Goal: Feedback & Contribution: Contribute content

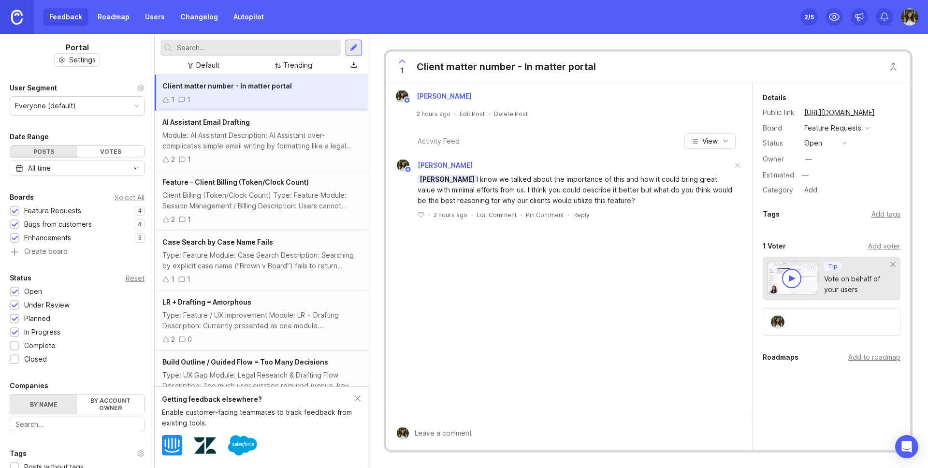
click at [230, 103] on div "1 1" at bounding box center [261, 99] width 198 height 11
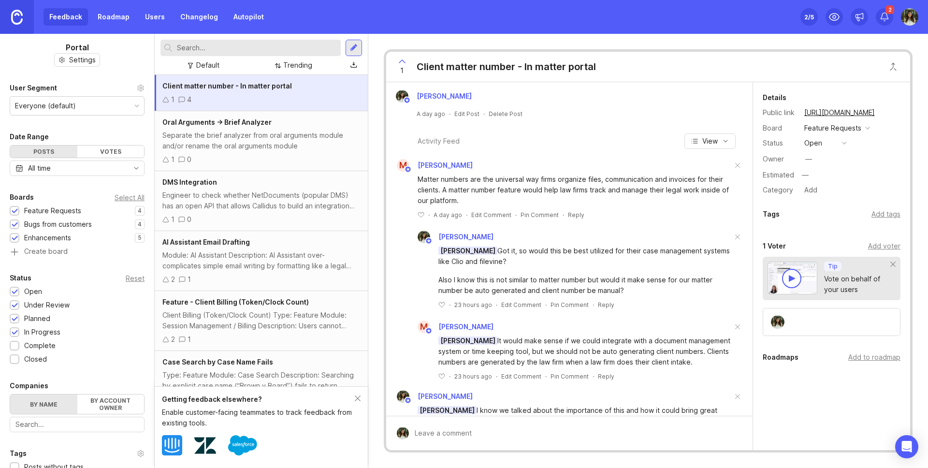
scroll to position [50, 0]
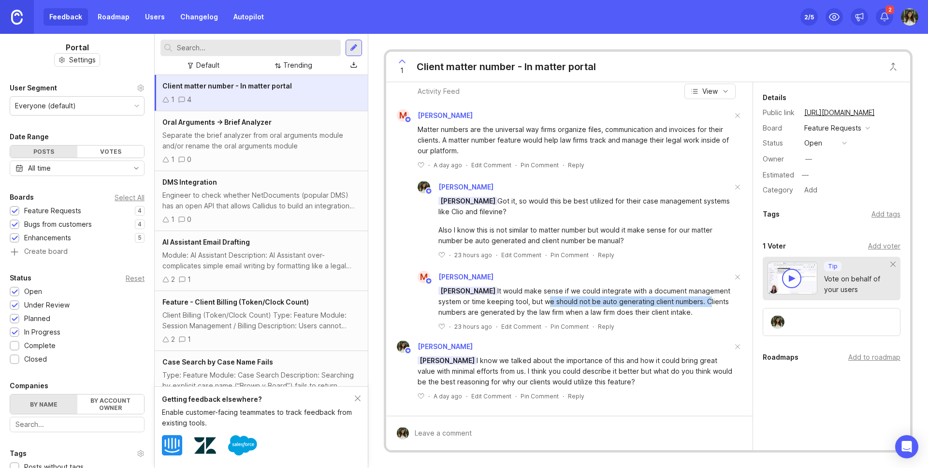
drag, startPoint x: 544, startPoint y: 302, endPoint x: 709, endPoint y: 303, distance: 164.8
click at [709, 303] on div "[PERSON_NAME] It would make sense if we could integrate with a document managem…" at bounding box center [585, 302] width 294 height 32
click at [441, 326] on icon at bounding box center [442, 326] width 6 height 5
click at [299, 131] on div "Separate the brief analyzer from oral arguments module and/or rename the oral a…" at bounding box center [261, 140] width 198 height 21
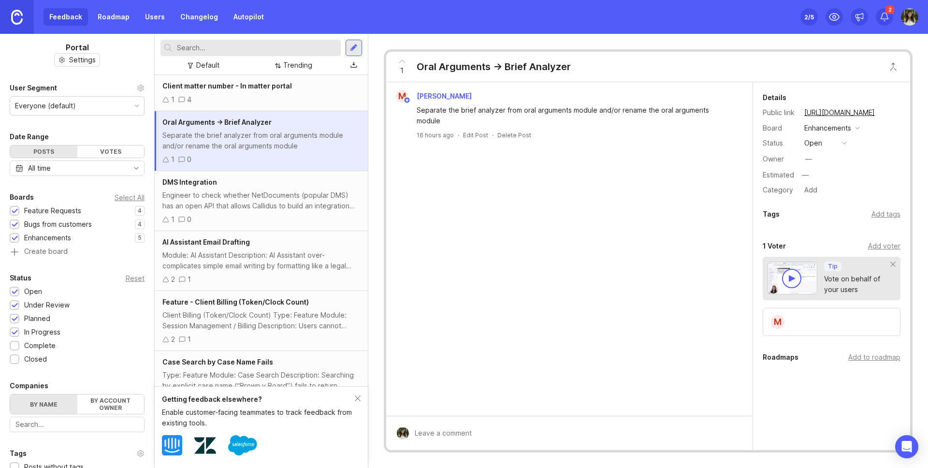
click at [894, 13] on div "Set up Canny 2 /5 2" at bounding box center [859, 17] width 118 height 34
click at [890, 14] on div "2" at bounding box center [884, 16] width 17 height 17
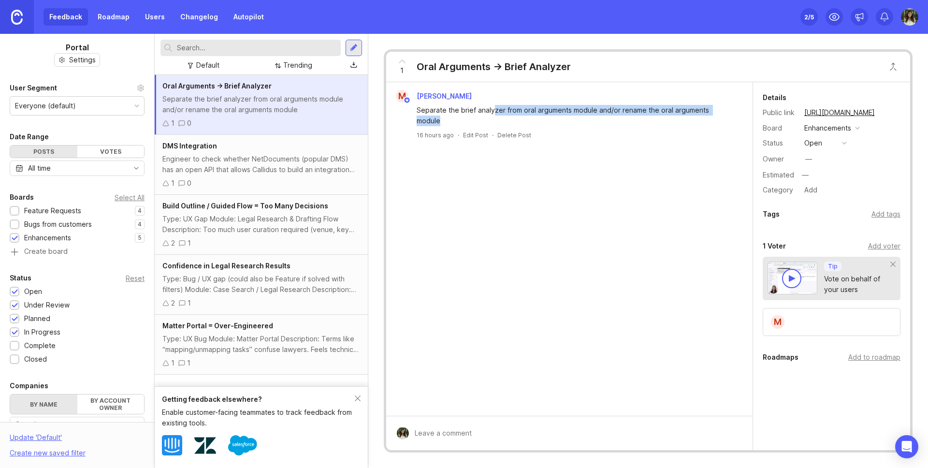
drag, startPoint x: 494, startPoint y: 110, endPoint x: 738, endPoint y: 112, distance: 243.6
click at [738, 112] on div "Separate the brief analyzer from oral arguments module and/or rename the oral a…" at bounding box center [569, 114] width 359 height 24
click at [662, 140] on div "M [PERSON_NAME] Separate the brief analyzer from oral arguments module and/or r…" at bounding box center [569, 248] width 366 height 333
click at [401, 60] on icon at bounding box center [402, 61] width 6 height 3
click at [440, 424] on div at bounding box center [576, 433] width 335 height 18
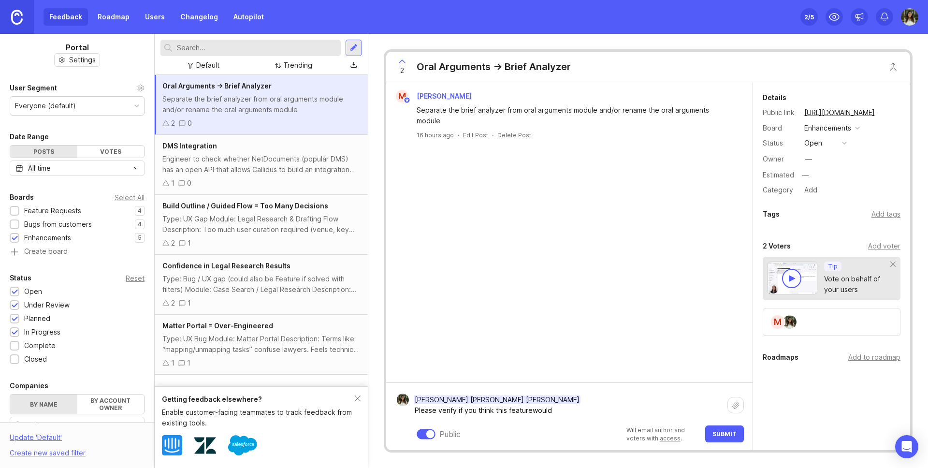
click at [530, 412] on textarea "[PERSON_NAME] [PERSON_NAME] [PERSON_NAME] Please verify if you think this featu…" at bounding box center [568, 405] width 319 height 29
type textarea "[PERSON_NAME] [PERSON_NAME] [PERSON_NAME] Please verify if you think this featu…"
click at [888, 18] on icon at bounding box center [884, 16] width 7 height 6
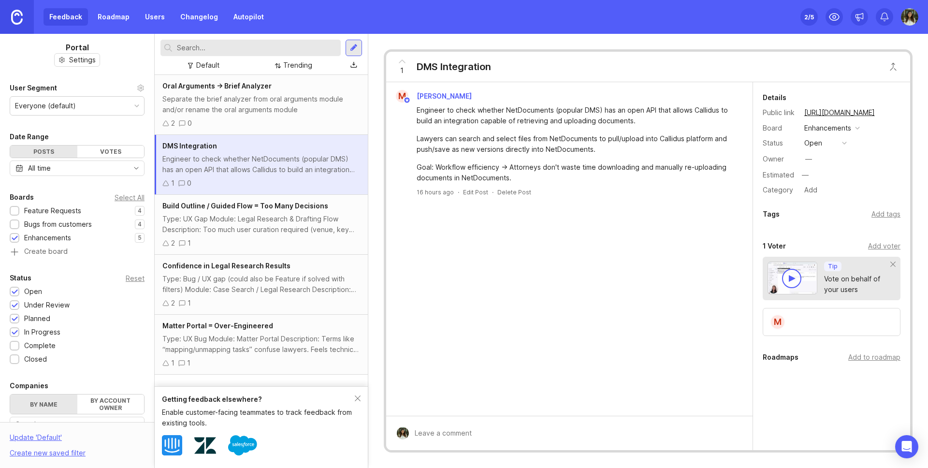
click at [403, 61] on icon at bounding box center [402, 61] width 6 height 3
click at [440, 433] on div at bounding box center [576, 433] width 335 height 18
click at [805, 15] on div "2 /5" at bounding box center [809, 17] width 10 height 14
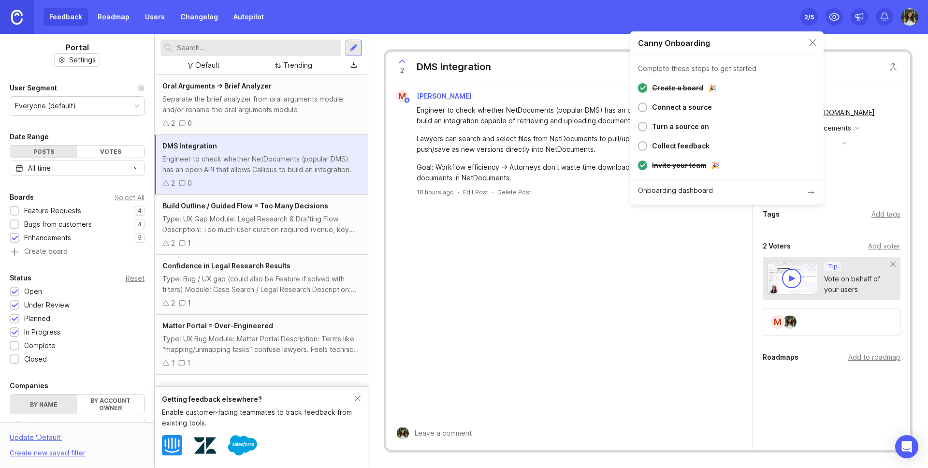
click at [644, 145] on div at bounding box center [642, 146] width 9 height 10
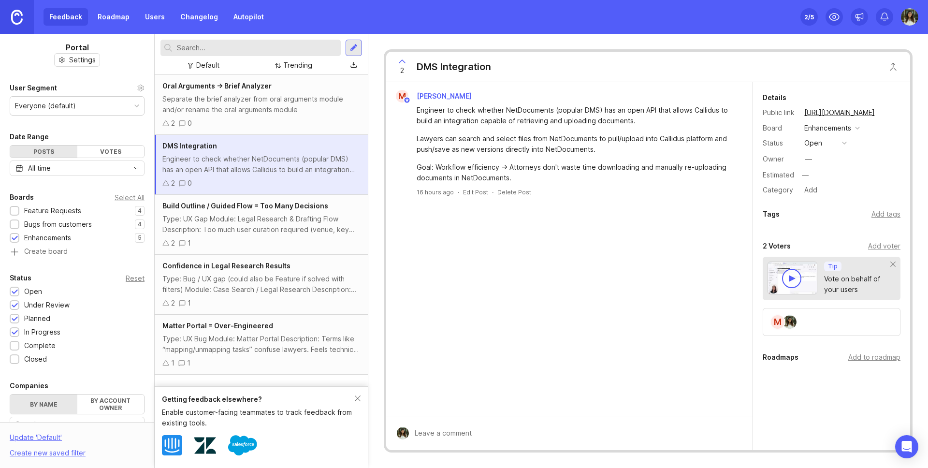
click at [354, 49] on div at bounding box center [354, 47] width 8 height 9
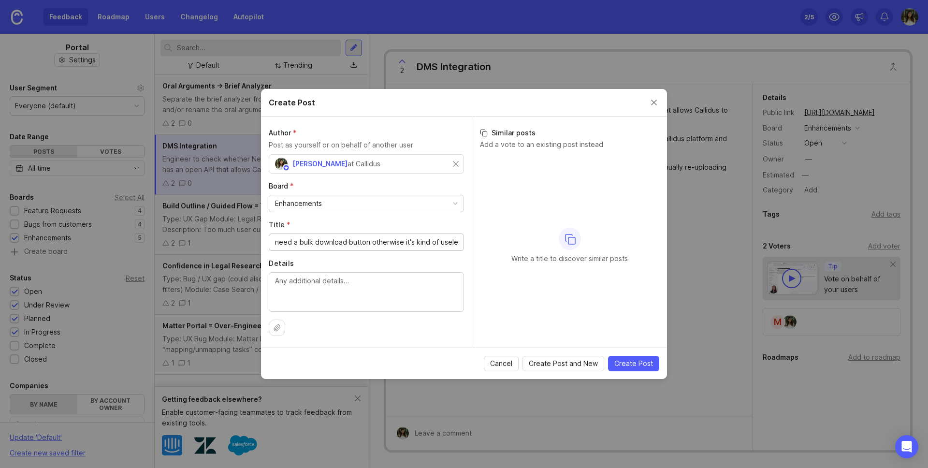
scroll to position [0, 145]
click at [367, 239] on input "need a bulk download button otherwise it's kind of useless. How do we make that…" at bounding box center [366, 242] width 183 height 11
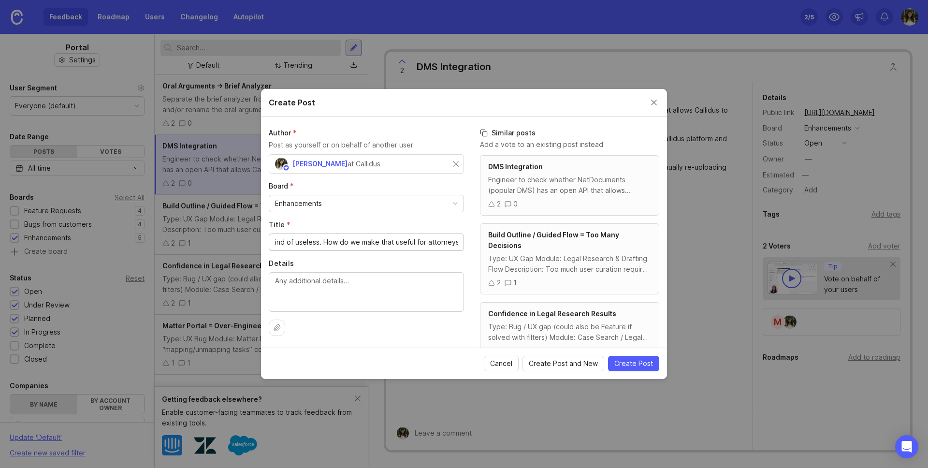
click at [367, 239] on input "need a bulk download button otherwise it's kind of useless. How do we make that…" at bounding box center [366, 242] width 183 height 11
type input "need a bulk download button otherwise it's kind of useless. How do we make that…"
click at [376, 291] on textarea "Details" at bounding box center [366, 291] width 183 height 32
click at [382, 292] on textarea "Details" at bounding box center [366, 291] width 183 height 32
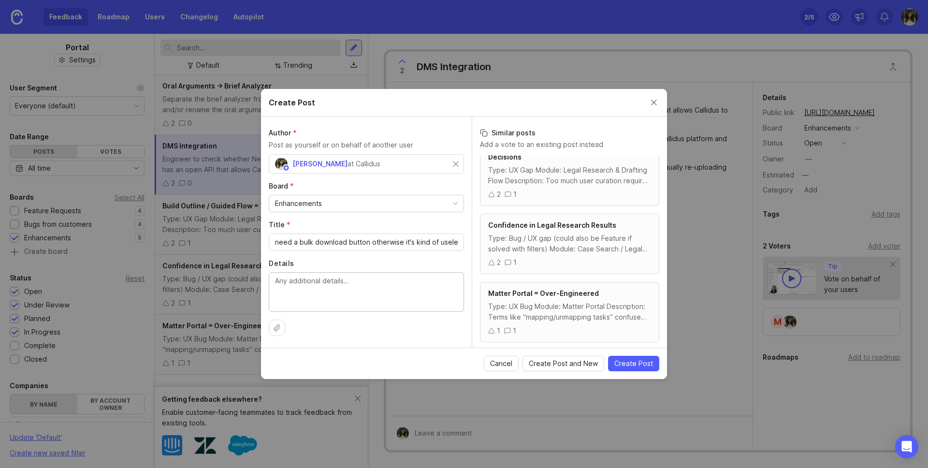
scroll to position [95, 0]
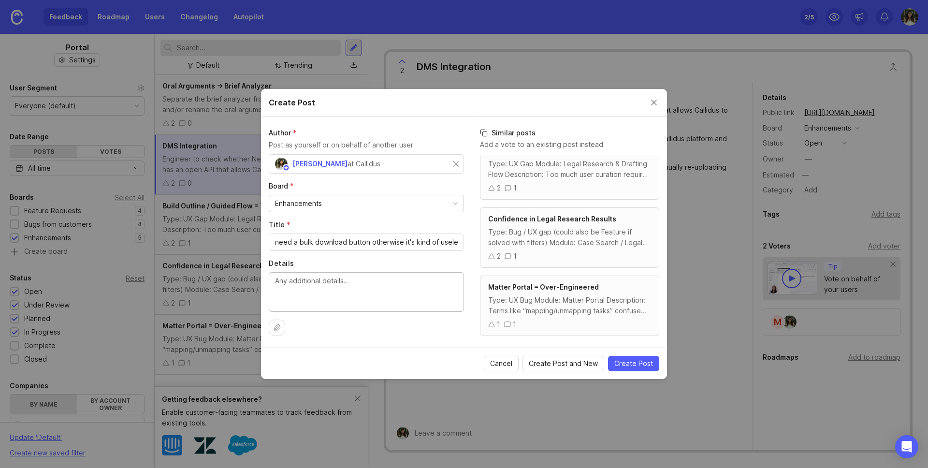
click at [368, 286] on textarea "Details" at bounding box center [366, 291] width 183 height 32
paste textarea "need a bulk download button otherwise it's kind of useless. How do we make that…"
type textarea "need a bulk download button otherwise it's kind of useless. How do we make that…"
click at [426, 241] on input "need a bulk download button otherwise it's kind of useless. How do we make that…" at bounding box center [366, 242] width 183 height 11
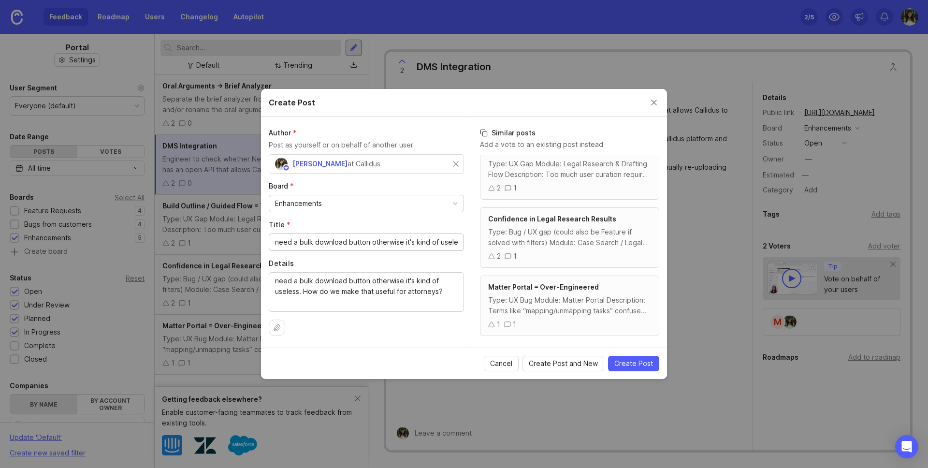
click at [426, 241] on input "need a bulk download button otherwise it's kind of useless. How do we make that…" at bounding box center [366, 242] width 183 height 11
click at [429, 238] on input "need a bulk download button otherwise it's kind of useless. How do we make that…" at bounding box center [366, 242] width 183 height 11
drag, startPoint x: 422, startPoint y: 243, endPoint x: 505, endPoint y: 246, distance: 82.2
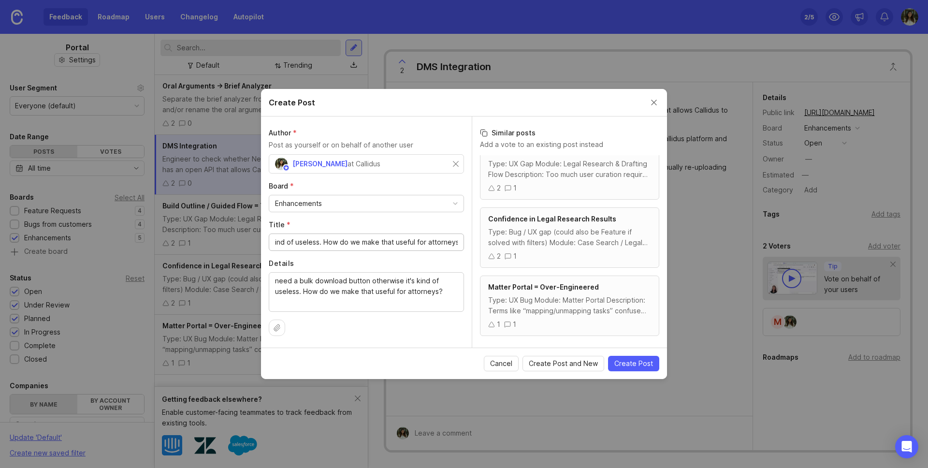
click at [505, 246] on div "Author * Post as yourself or on behalf of another user [PERSON_NAME] at Callidu…" at bounding box center [464, 231] width 406 height 231
click at [337, 241] on input "need a bulk download button otherwise it's kind of useless. How do we make that…" at bounding box center [366, 242] width 183 height 11
drag, startPoint x: 291, startPoint y: 242, endPoint x: 521, endPoint y: 249, distance: 230.2
click at [521, 249] on div "Author * Post as yourself or on behalf of another user [PERSON_NAME] at Callidu…" at bounding box center [464, 231] width 406 height 231
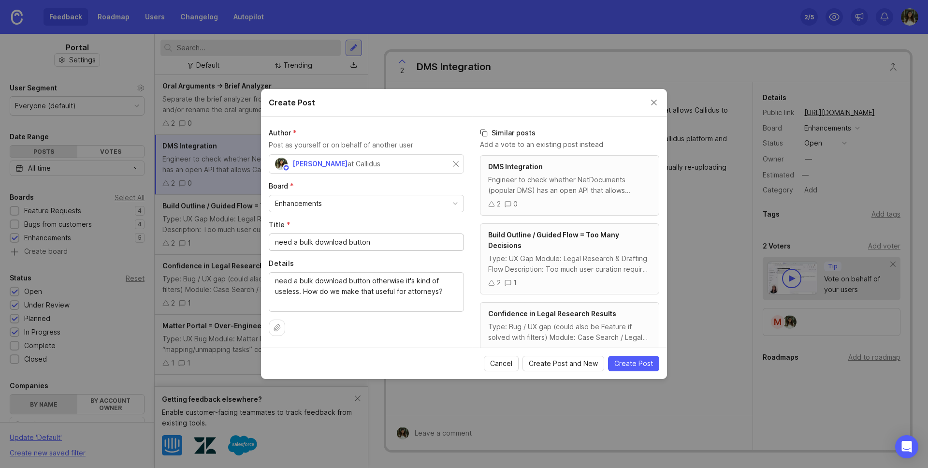
click at [279, 244] on input "need a bulk download button" at bounding box center [366, 242] width 183 height 11
type input "Need a bulk download button"
drag, startPoint x: 454, startPoint y: 289, endPoint x: 301, endPoint y: 293, distance: 153.3
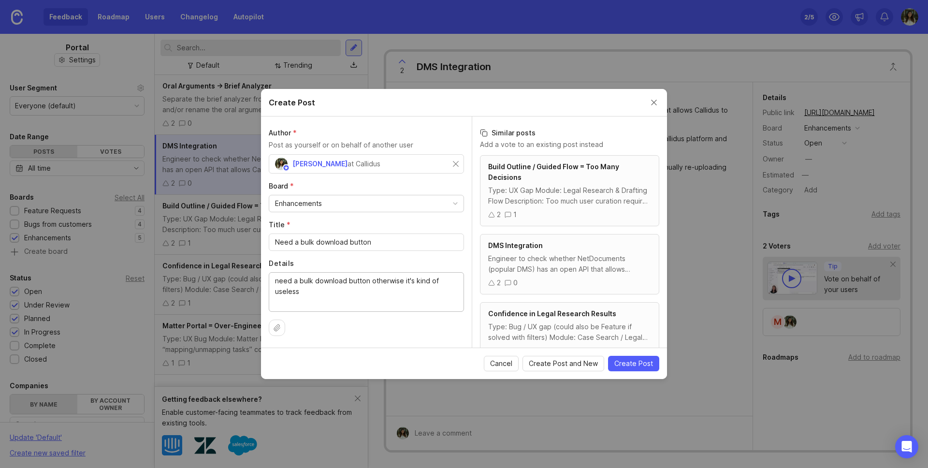
drag, startPoint x: 312, startPoint y: 295, endPoint x: 270, endPoint y: 287, distance: 42.8
click at [270, 287] on div "need a bulk download button otherwise it's kind of useless" at bounding box center [366, 292] width 195 height 40
click at [340, 299] on textarea "need a bulk download button otherwise it's kind of useless" at bounding box center [366, 291] width 183 height 32
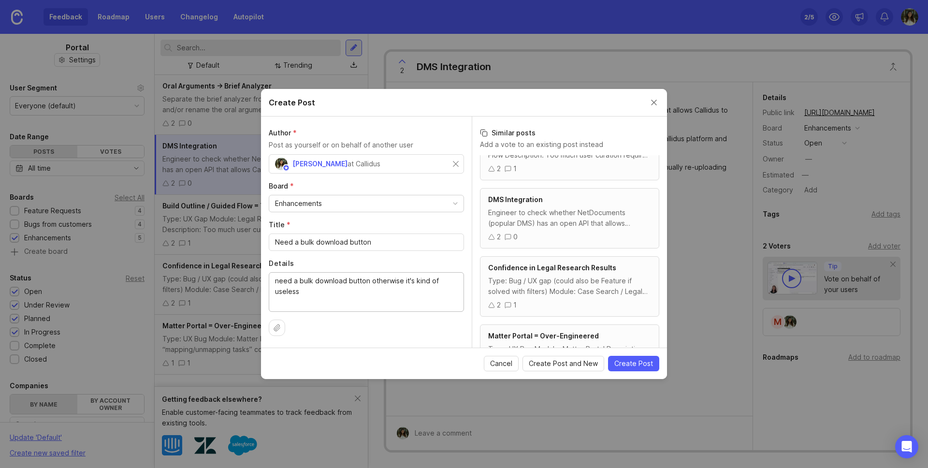
scroll to position [95, 0]
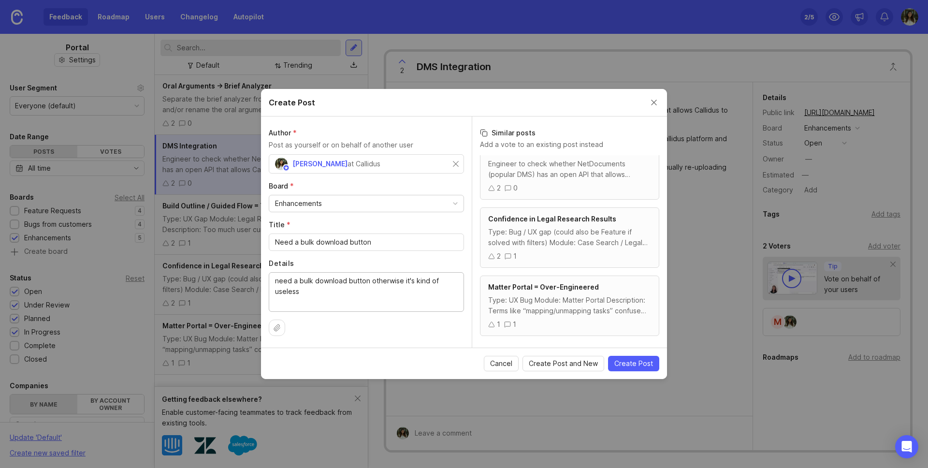
type textarea "need a bulk download button otherwise it's kind of useless"
click at [421, 202] on div "Enhancements" at bounding box center [366, 203] width 194 height 16
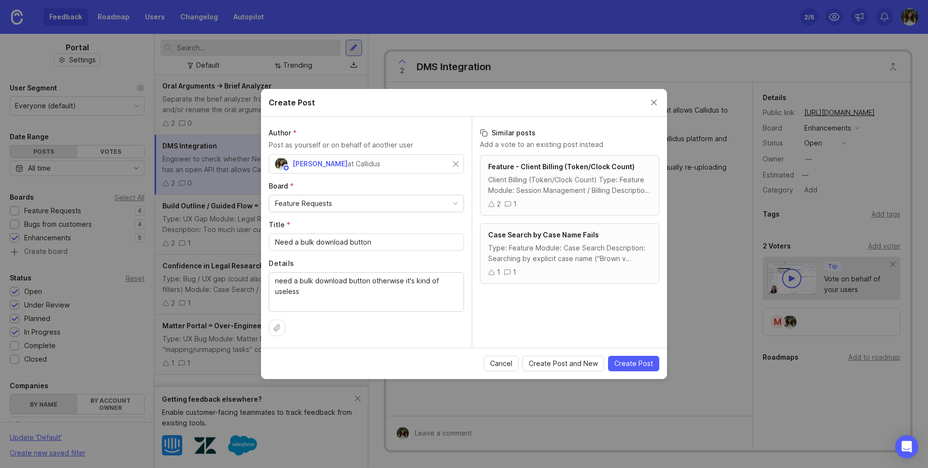
click at [639, 365] on span "Create Post" at bounding box center [633, 364] width 39 height 10
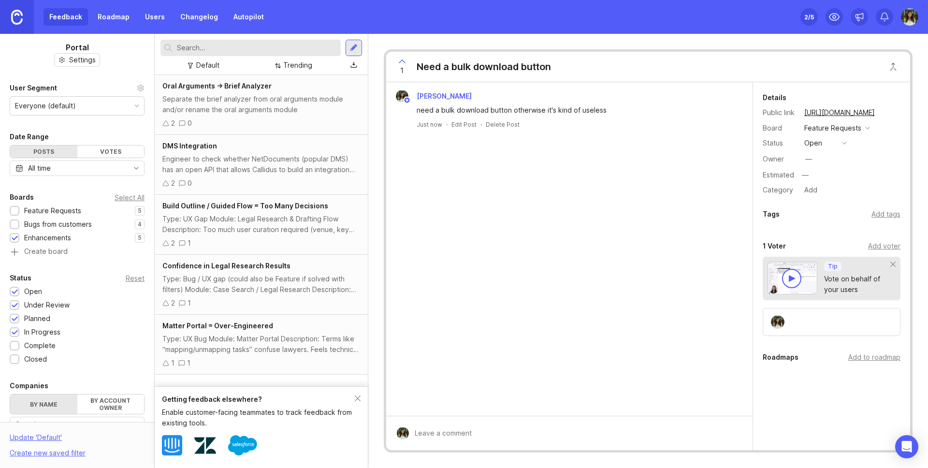
click at [242, 55] on div at bounding box center [250, 48] width 180 height 16
click at [242, 50] on input "text" at bounding box center [257, 48] width 160 height 11
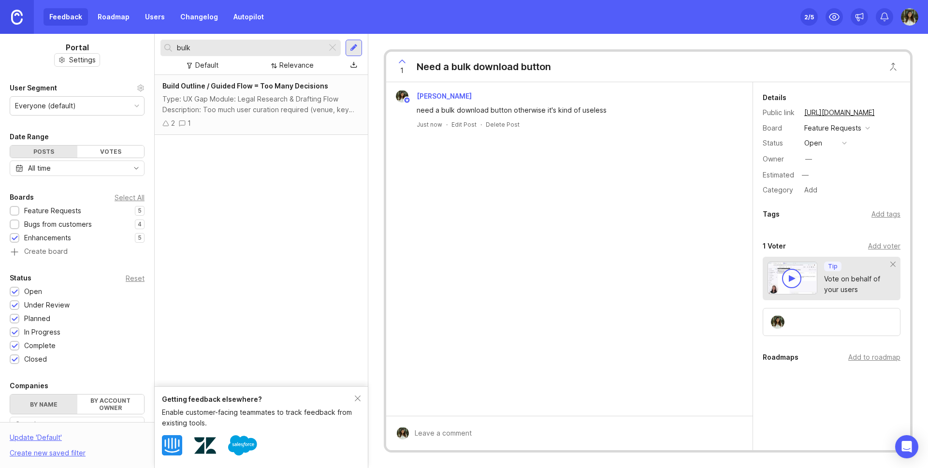
drag, startPoint x: 254, startPoint y: 101, endPoint x: 254, endPoint y: 107, distance: 6.3
click at [254, 101] on div "Type: UX Gap Module: Legal Research & Drafting Flow Description: Too much user …" at bounding box center [261, 104] width 198 height 21
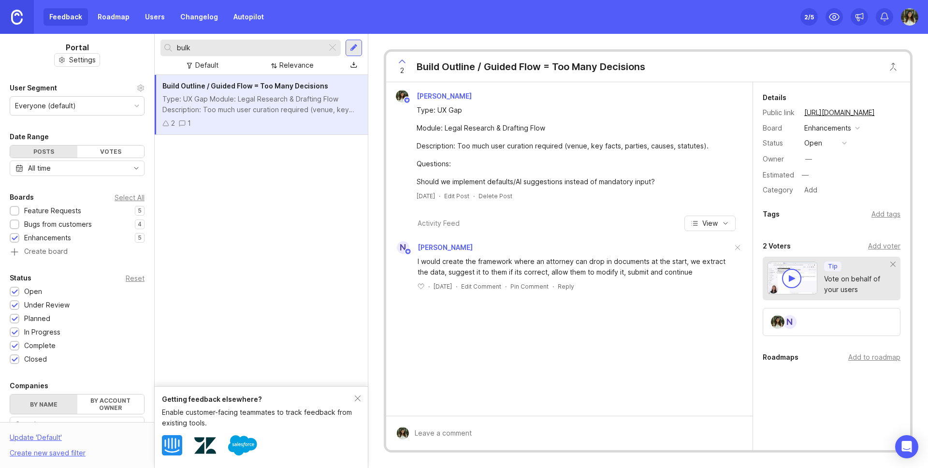
click at [269, 35] on div "bulk Default Relevance" at bounding box center [261, 54] width 213 height 41
click at [267, 44] on input "bulk" at bounding box center [250, 48] width 146 height 11
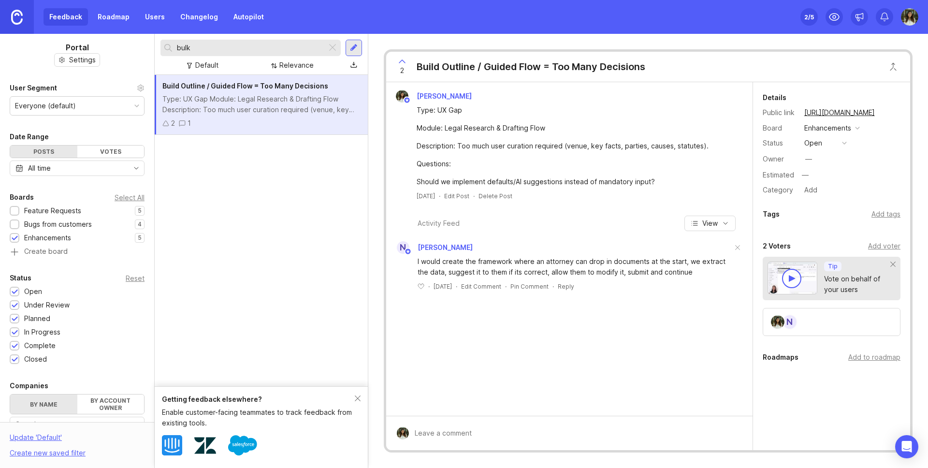
click at [267, 44] on input "bulk" at bounding box center [250, 48] width 146 height 11
type input "bulk download"
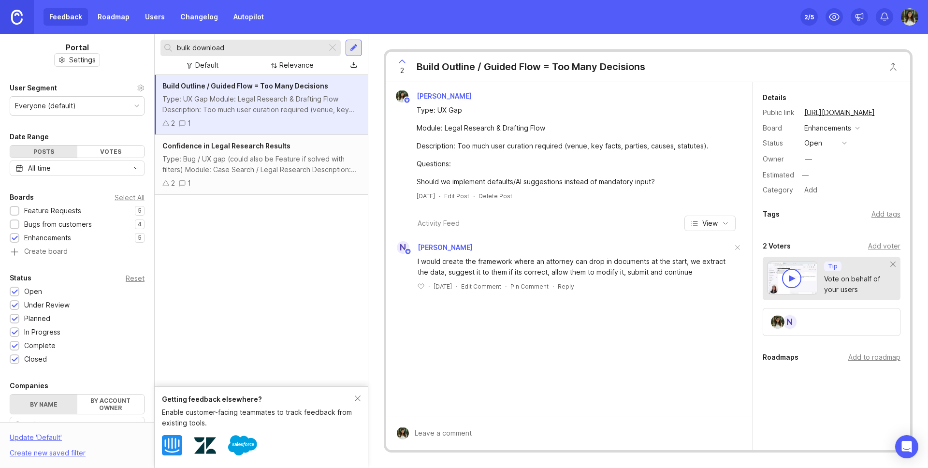
click at [238, 154] on div "Type: Bug / UX gap (could also be Feature if solved with filters) Module: Case …" at bounding box center [261, 164] width 198 height 21
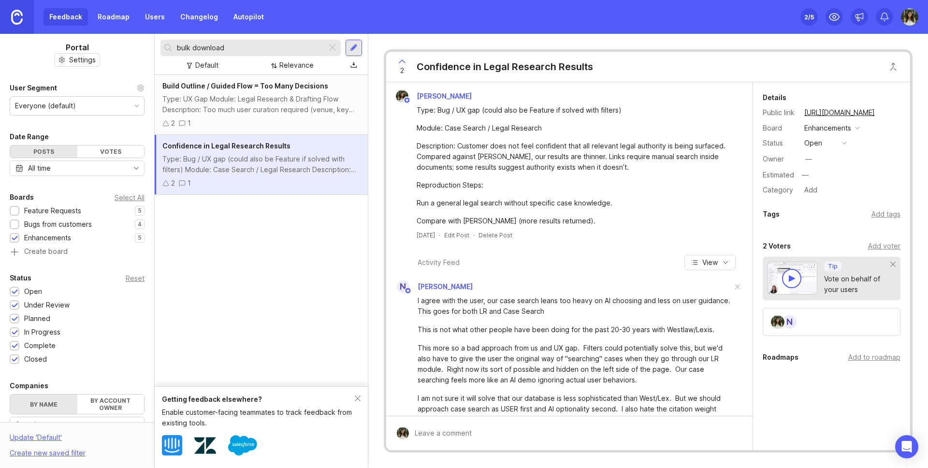
click at [227, 62] on div "Default Relevance" at bounding box center [250, 65] width 180 height 13
click at [211, 63] on div "Default" at bounding box center [206, 65] width 23 height 11
click at [261, 66] on div "Default Default Relevance" at bounding box center [250, 65] width 180 height 13
click at [259, 105] on div "Type: UX Gap Module: Legal Research & Drafting Flow Description: Too much user …" at bounding box center [261, 104] width 198 height 21
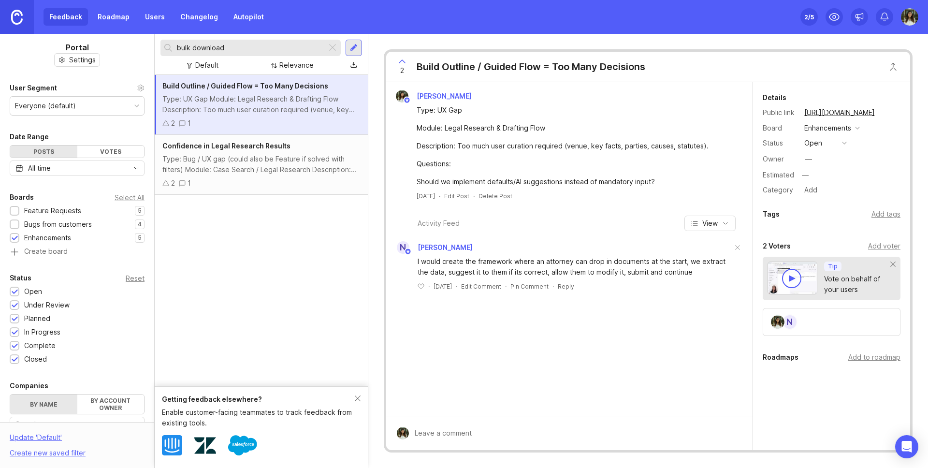
click at [287, 160] on div "Type: Bug / UX gap (could also be Feature if solved with filters) Module: Case …" at bounding box center [261, 164] width 198 height 21
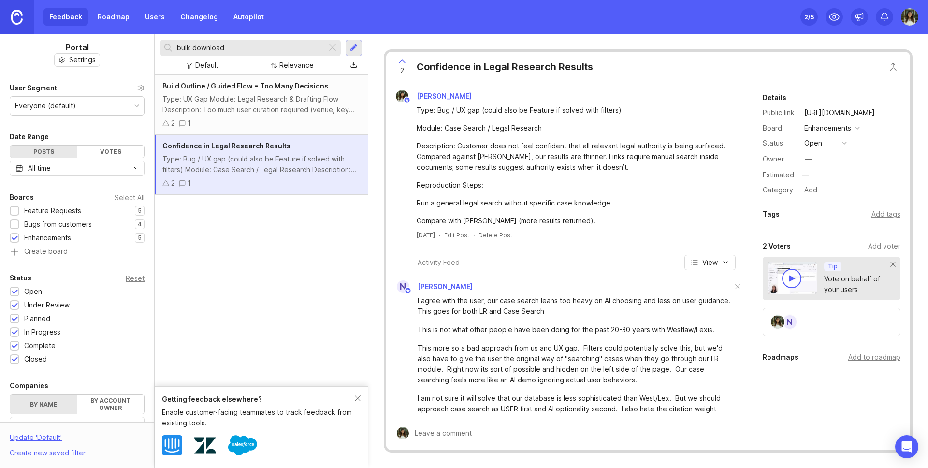
click at [14, 222] on div at bounding box center [15, 224] width 6 height 7
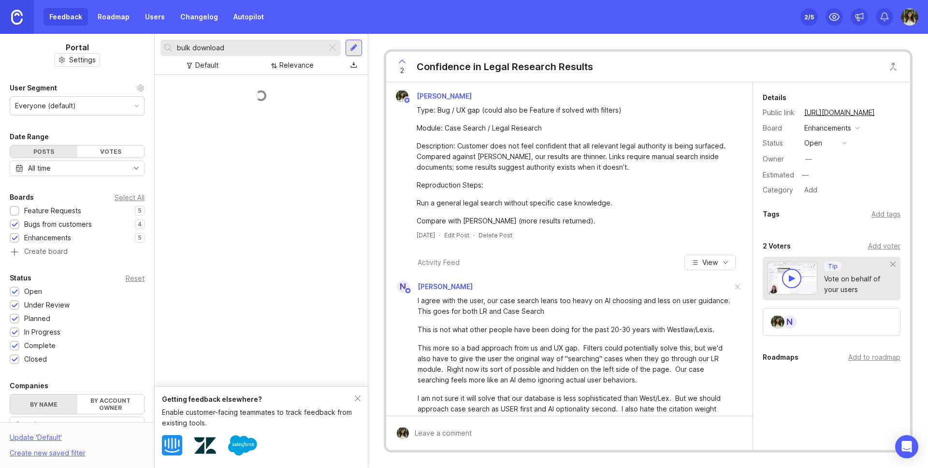
click at [15, 208] on div at bounding box center [15, 211] width 6 height 7
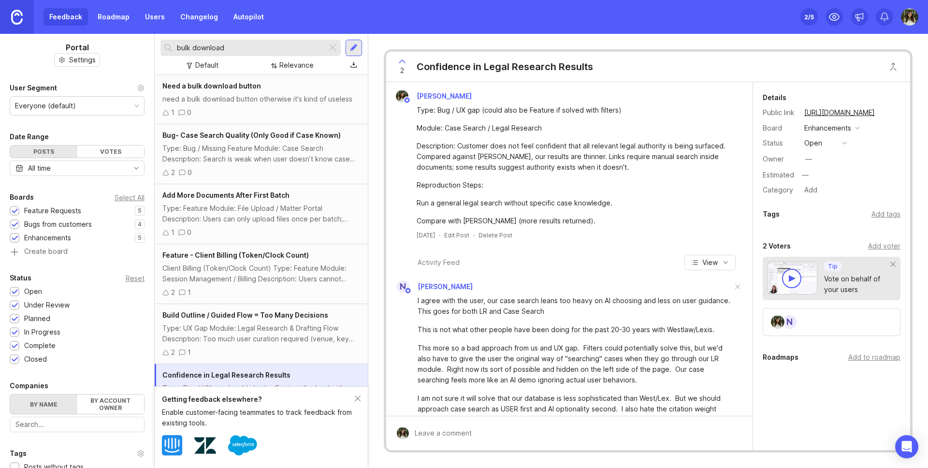
click at [246, 101] on div "need a bulk download button otherwise it's kind of useless" at bounding box center [261, 99] width 198 height 11
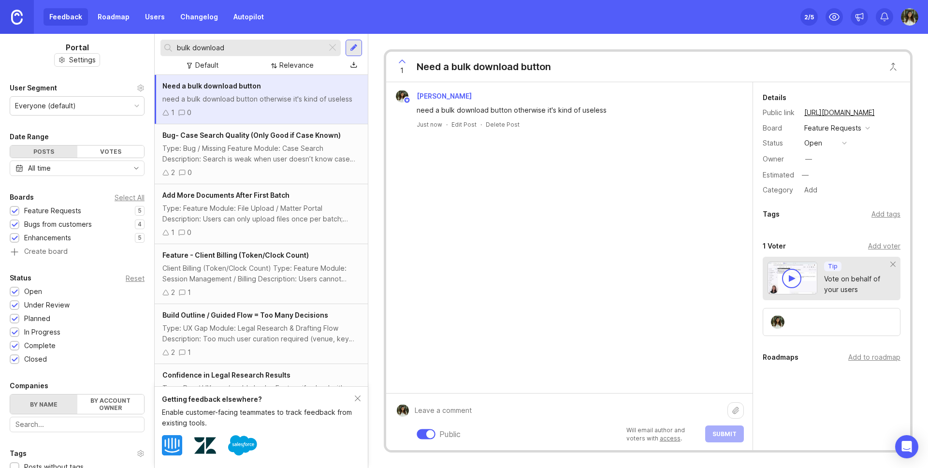
click at [420, 434] on div "Public Will email author and voters with access . Submit" at bounding box center [576, 421] width 335 height 41
type textarea "[PERSON_NAME] Could you tell me where this is most useful"
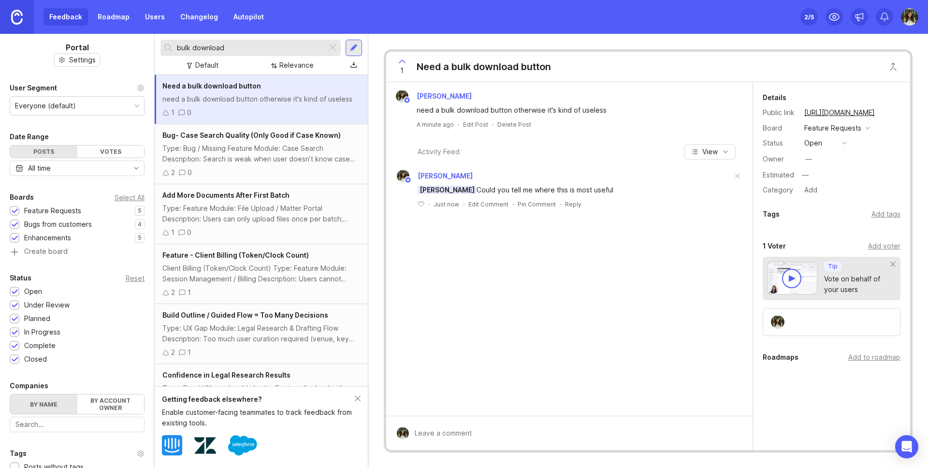
click at [357, 52] on div at bounding box center [354, 47] width 8 height 9
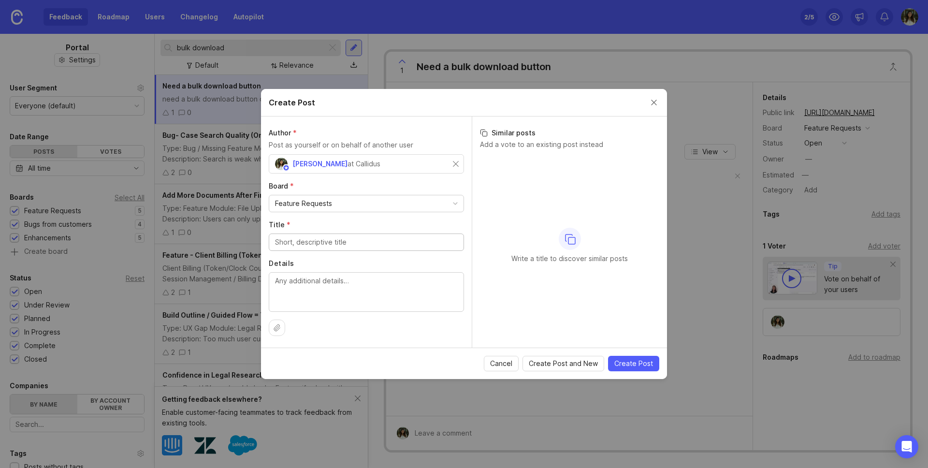
paste input "AI Assistant: need to have something that says what the limits of our uploads a…"
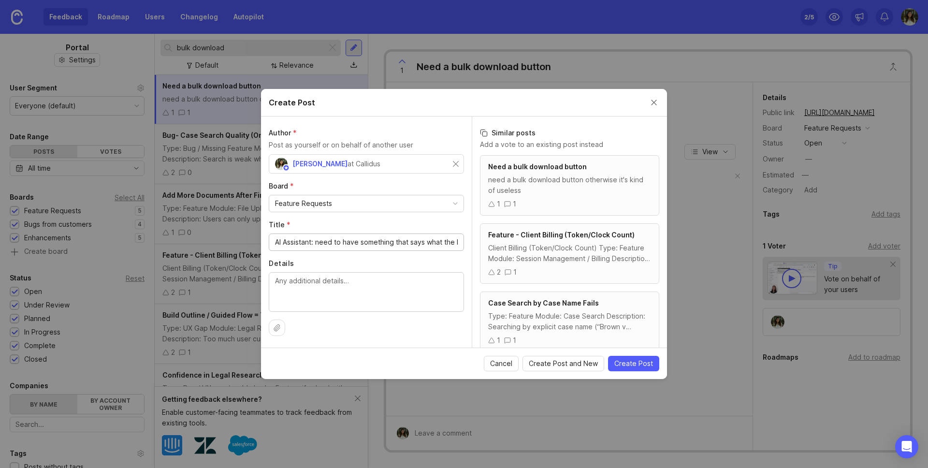
drag, startPoint x: 342, startPoint y: 243, endPoint x: 196, endPoint y: 241, distance: 146.0
click at [196, 241] on div "Create Post Author * Post as yourself or on behalf of another user [PERSON_NAME…" at bounding box center [464, 234] width 928 height 468
type input "AI Assistant: need to have something that says what the limits of our uploads a…"
click at [327, 248] on div "AI Assistant: need to have something that says what the limits of our uploads a…" at bounding box center [366, 241] width 195 height 17
click at [317, 243] on input "AI Assistant: need to have something that says what the limits of our uploads a…" at bounding box center [366, 242] width 183 height 11
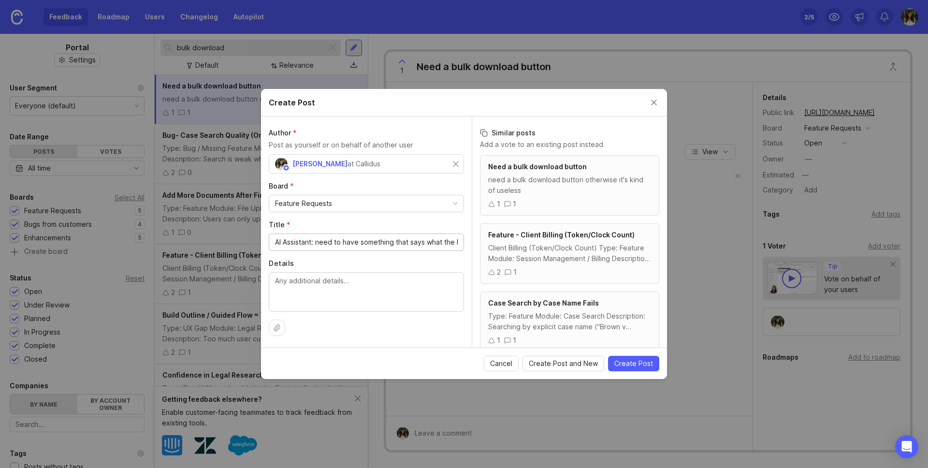
scroll to position [0, 75]
drag, startPoint x: 409, startPoint y: 245, endPoint x: 497, endPoint y: 242, distance: 88.0
click at [497, 242] on div "Author * Post as yourself or on behalf of another user [PERSON_NAME] at Callidu…" at bounding box center [464, 231] width 406 height 231
click at [422, 242] on input "AI Assistant: need to have something that says what the limits of our uploads a…" at bounding box center [366, 242] width 183 height 11
click at [391, 285] on textarea "Details" at bounding box center [366, 291] width 183 height 32
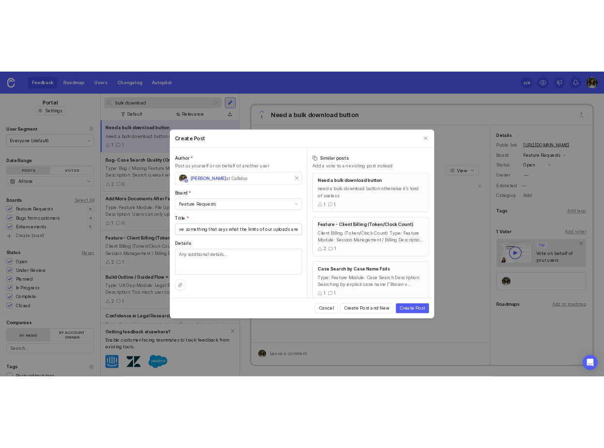
scroll to position [0, 0]
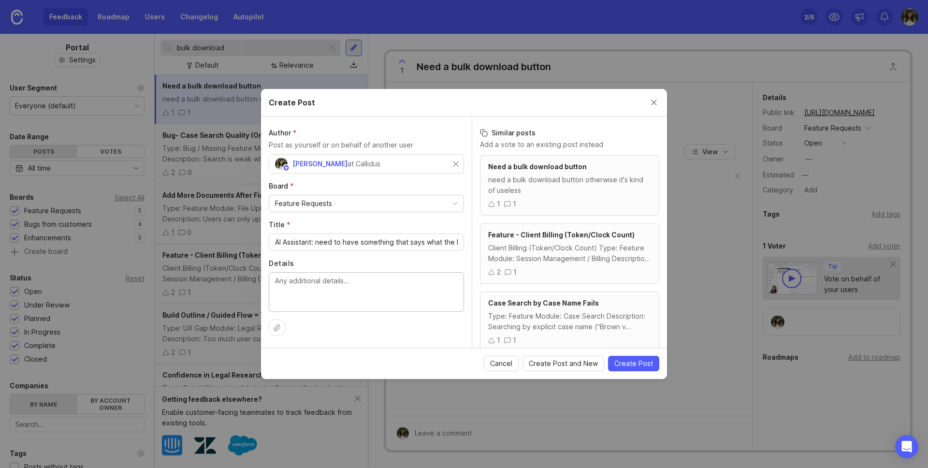
click at [348, 199] on div "Feature Requests" at bounding box center [366, 203] width 194 height 16
click at [358, 191] on div "Board * Feature Requests" at bounding box center [366, 196] width 195 height 31
click at [638, 364] on span "Create Post" at bounding box center [633, 364] width 39 height 10
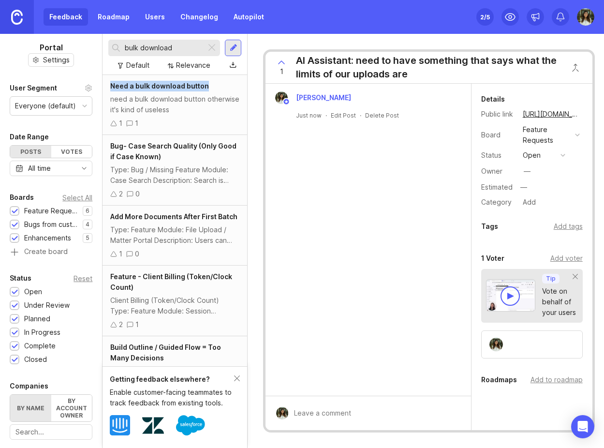
drag, startPoint x: 233, startPoint y: 49, endPoint x: 232, endPoint y: 91, distance: 42.5
click at [232, 91] on div "bulk download Default Relevance Need a bulk download button need a bulk downloa…" at bounding box center [174, 241] width 145 height 414
click at [234, 46] on div at bounding box center [234, 47] width 8 height 9
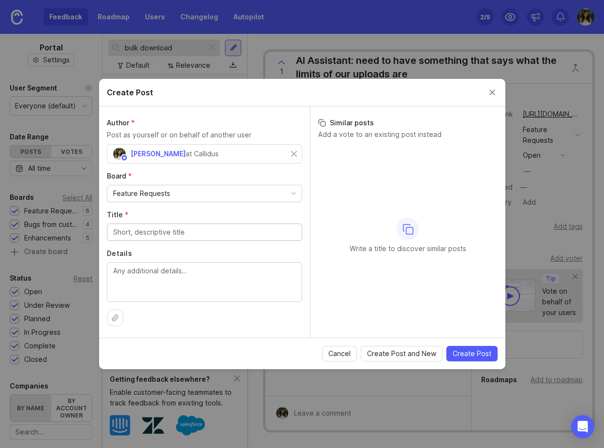
click at [171, 259] on div "Details" at bounding box center [204, 274] width 195 height 53
click at [155, 279] on textarea "Details" at bounding box center [204, 281] width 183 height 32
paste textarea "As of right now I can think of one example: I recently uploaded a 1000 page tra…"
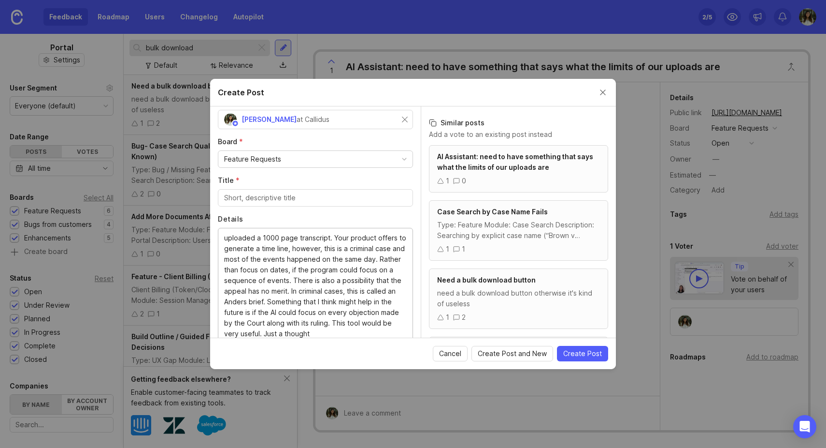
scroll to position [11, 0]
type textarea "As of right now I can think of one example: I recently uploaded a 1000 page tra…"
click at [279, 198] on input "Title *" at bounding box center [315, 197] width 183 height 11
click at [272, 161] on div "Feature Requests" at bounding box center [252, 159] width 57 height 11
click at [335, 140] on label "Board *" at bounding box center [315, 142] width 195 height 10
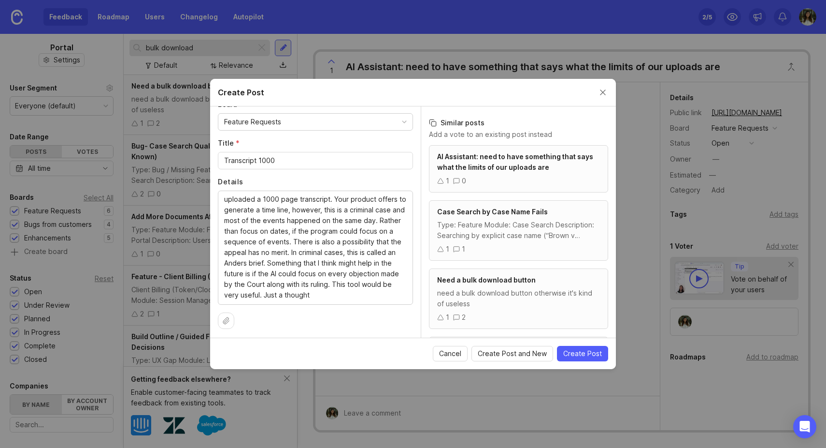
scroll to position [74, 0]
click at [275, 228] on textarea "As of right now I can think of one example: I recently uploaded a 1000 page tra…" at bounding box center [315, 244] width 183 height 106
click at [291, 159] on input "Transcript 1000" at bounding box center [315, 157] width 183 height 11
click at [309, 159] on input "Transcript for timeline on Criminal cases" at bounding box center [315, 157] width 183 height 11
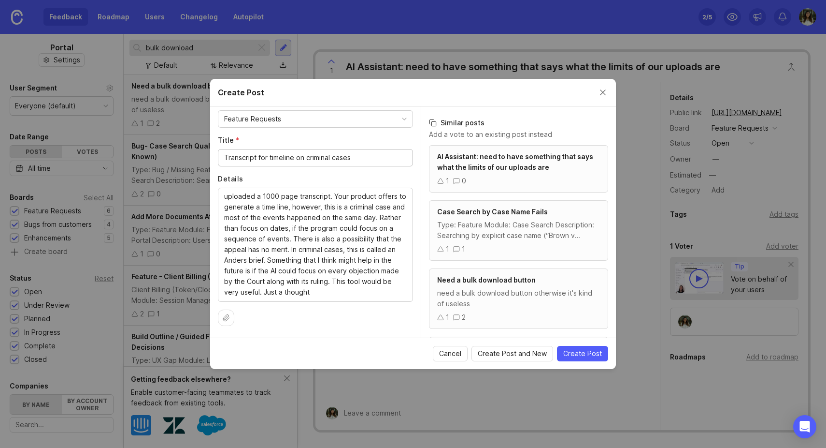
click at [378, 161] on input "Transcript for timeline on criminal cases" at bounding box center [315, 157] width 183 height 11
type input "Transcript for timeline on criminal cases"
click at [353, 122] on div "Feature Requests" at bounding box center [315, 119] width 194 height 16
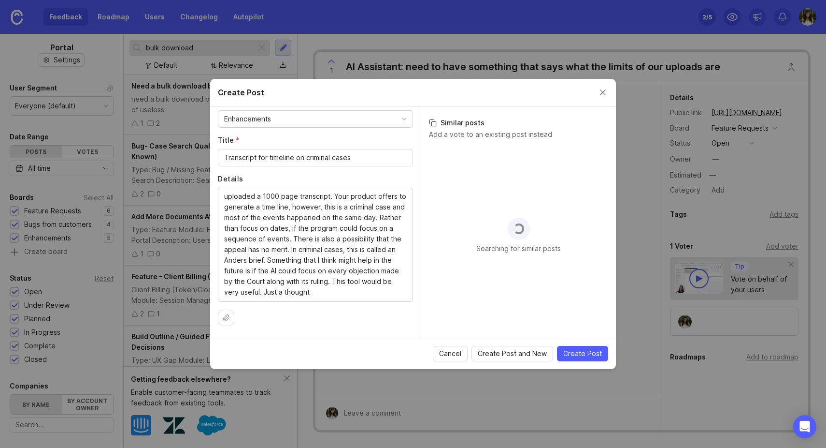
click at [587, 354] on span "Create Post" at bounding box center [583, 353] width 39 height 10
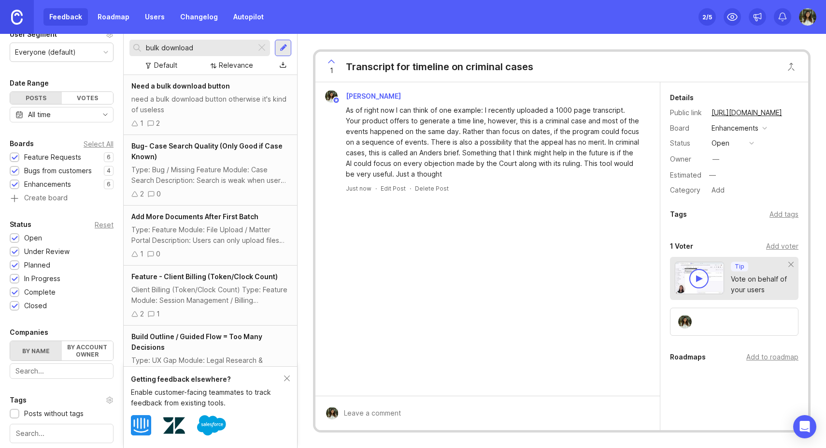
scroll to position [62, 0]
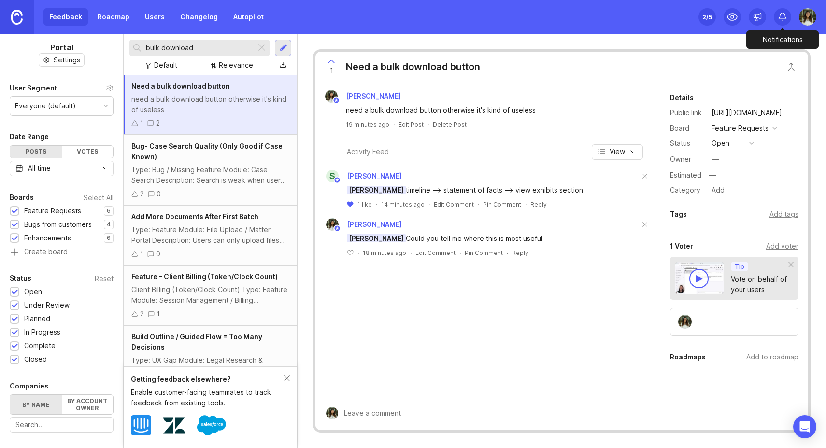
click at [784, 17] on icon at bounding box center [783, 17] width 10 height 10
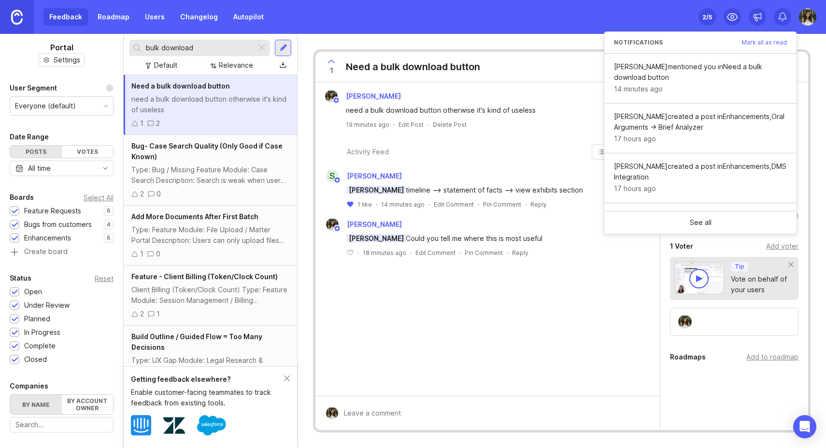
drag, startPoint x: 706, startPoint y: 74, endPoint x: 700, endPoint y: 120, distance: 46.2
click at [700, 120] on div "Details Public link https://callidus.canny.io/feature-requests/p/need-a-bulk-do…" at bounding box center [735, 144] width 148 height 104
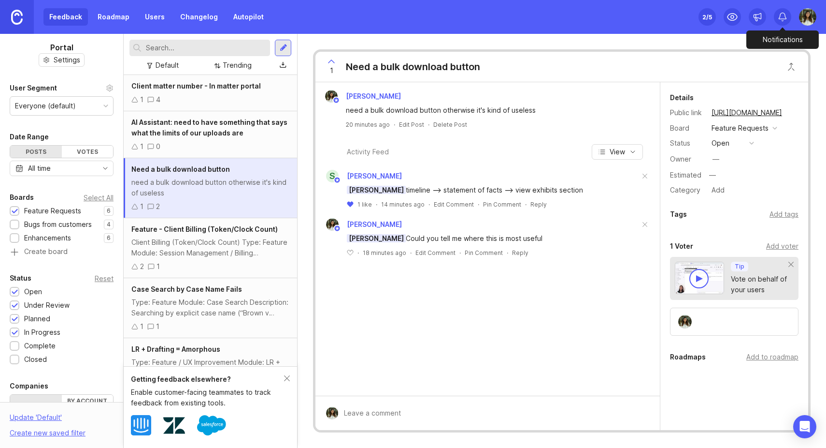
click at [790, 19] on div at bounding box center [782, 16] width 17 height 17
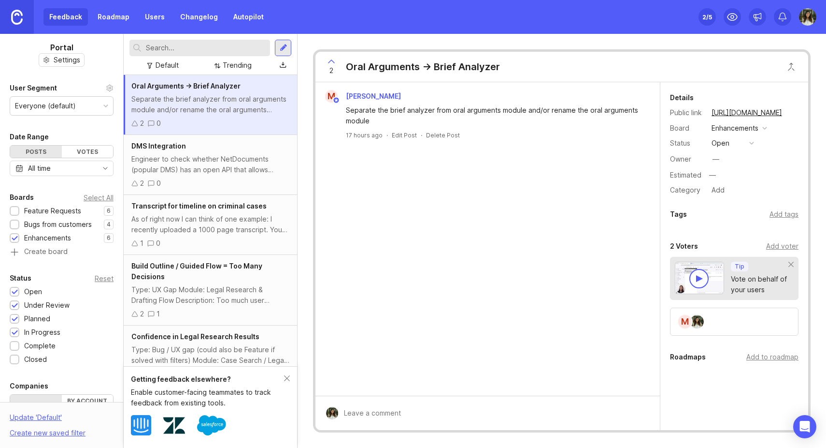
click at [331, 62] on icon at bounding box center [332, 62] width 12 height 12
click at [782, 14] on icon at bounding box center [783, 17] width 10 height 10
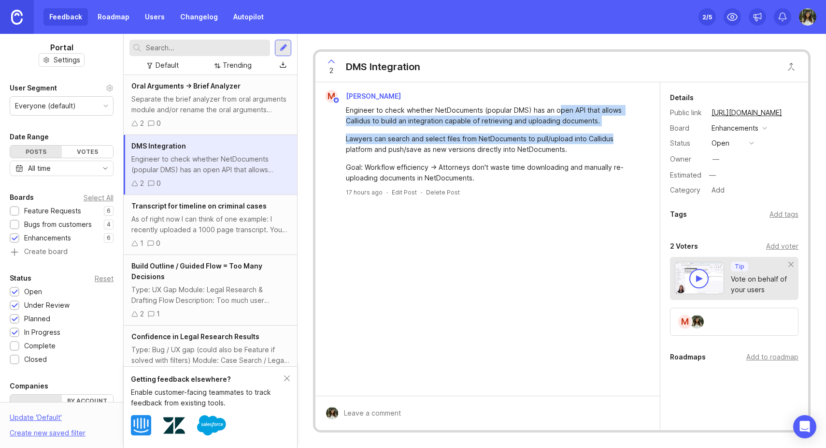
drag, startPoint x: 558, startPoint y: 111, endPoint x: 613, endPoint y: 140, distance: 62.3
click at [613, 140] on div "Engineer to check whether NetDocuments (popular DMS) has an open API that allow…" at bounding box center [493, 144] width 295 height 78
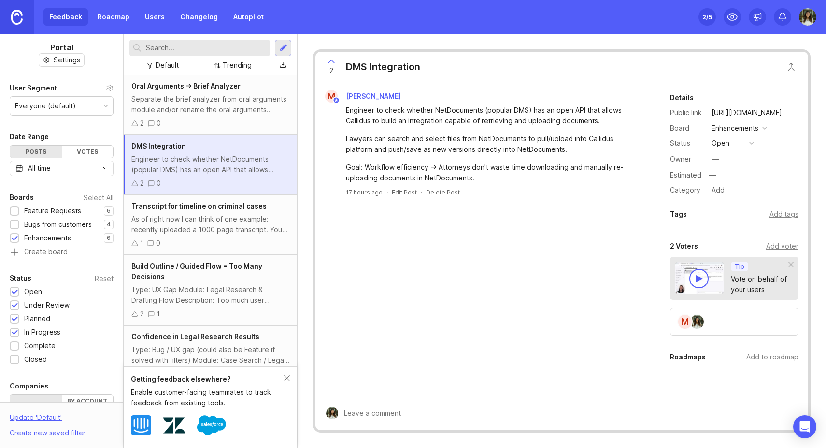
click at [489, 177] on div "Goal: Workflow efficiency -> Attorneys don't waste time downloading and manuall…" at bounding box center [493, 172] width 295 height 21
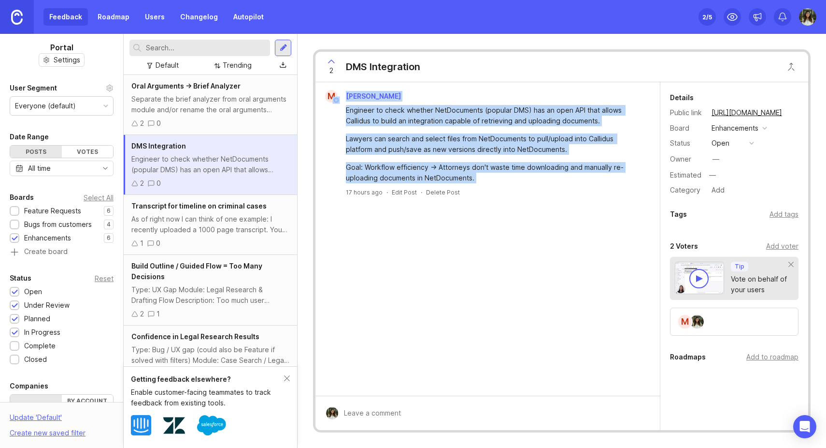
drag, startPoint x: 489, startPoint y: 177, endPoint x: 343, endPoint y: 100, distance: 165.4
click at [343, 100] on div "M Marissa Leon Engineer to check whether NetDocuments (popular DMS) has an open…" at bounding box center [487, 143] width 337 height 106
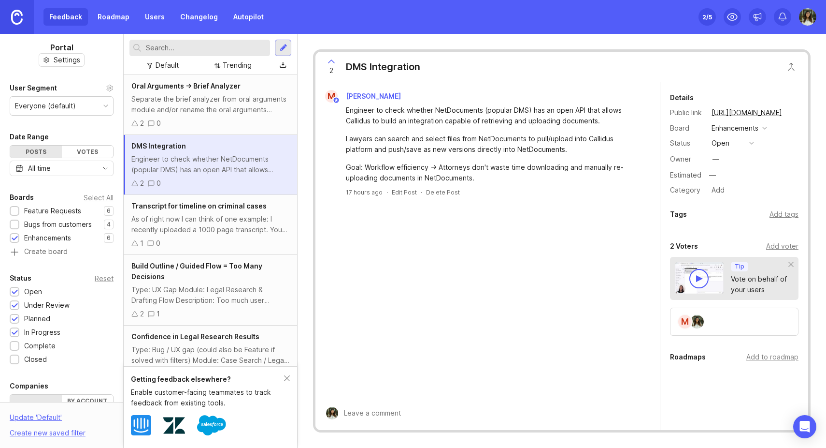
click at [13, 222] on div at bounding box center [15, 224] width 6 height 7
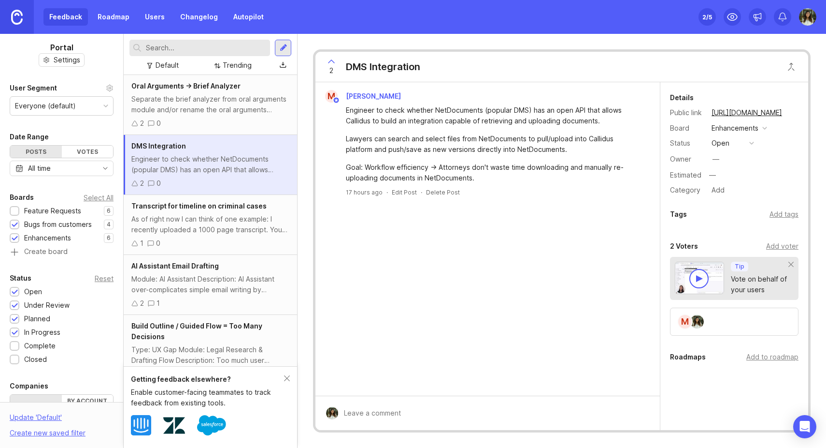
click at [15, 210] on div at bounding box center [15, 211] width 6 height 7
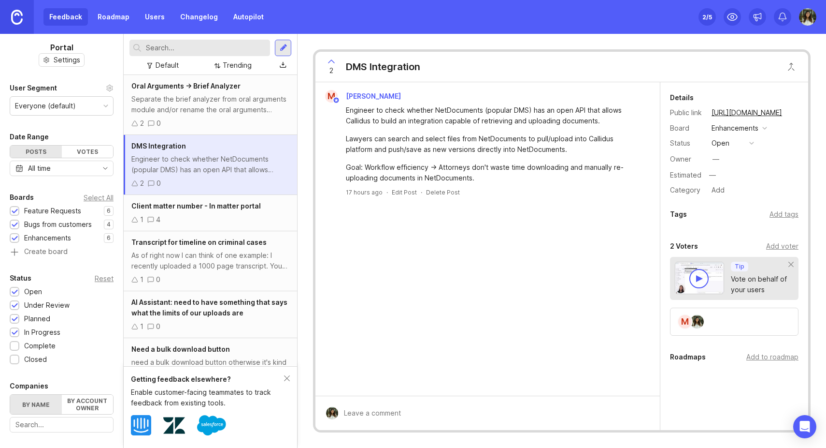
click at [293, 375] on div "Getting feedback elsewhere? Enable customer-facing teammates to track feedback …" at bounding box center [211, 407] width 174 height 82
